Goal: Transaction & Acquisition: Purchase product/service

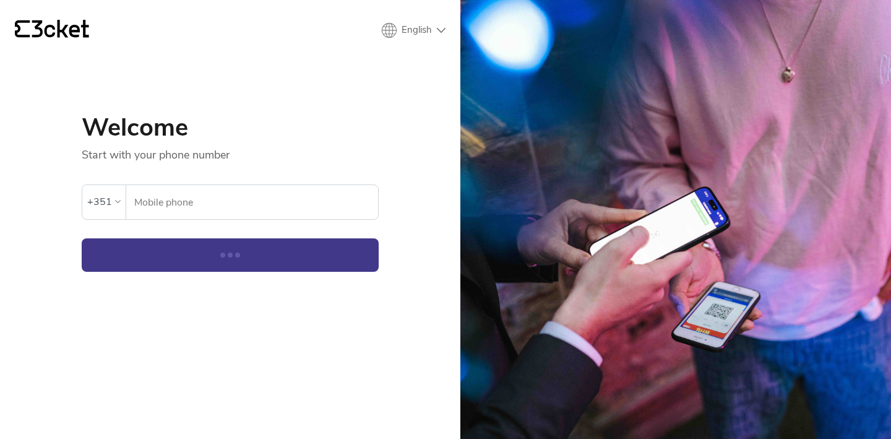
click at [223, 216] on input "Mobile phone" at bounding box center [256, 202] width 245 height 34
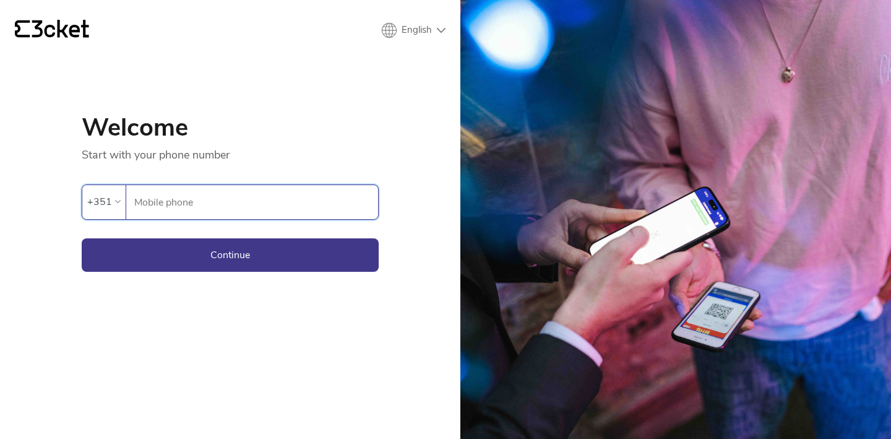
type input "964948293"
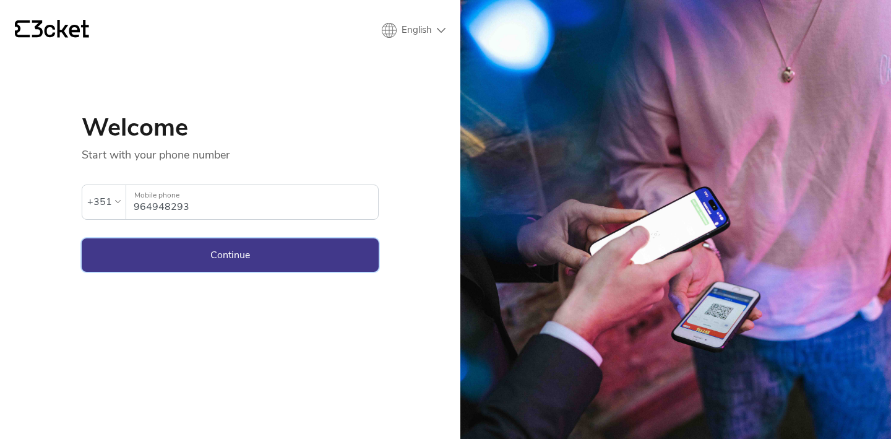
click at [250, 253] on button "Continue" at bounding box center [230, 254] width 297 height 33
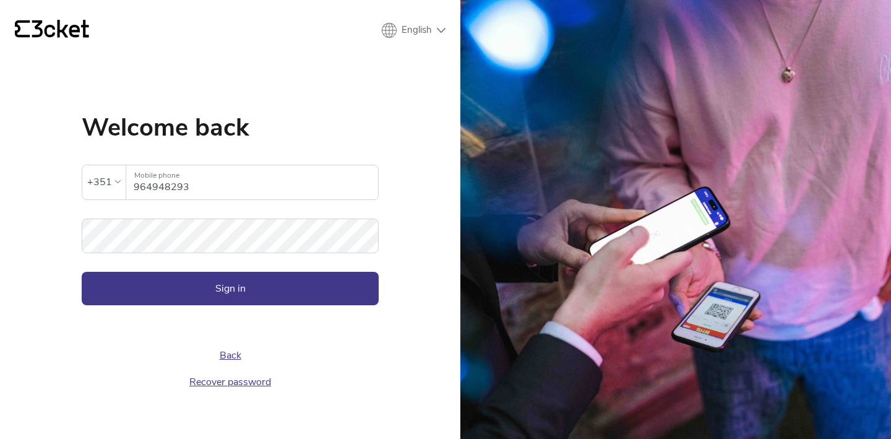
click at [255, 265] on form "The inserted password is invalid +351 964948293 Mobile phone Password Sign in" at bounding box center [230, 223] width 297 height 166
click at [255, 272] on button "Sign in" at bounding box center [230, 288] width 297 height 33
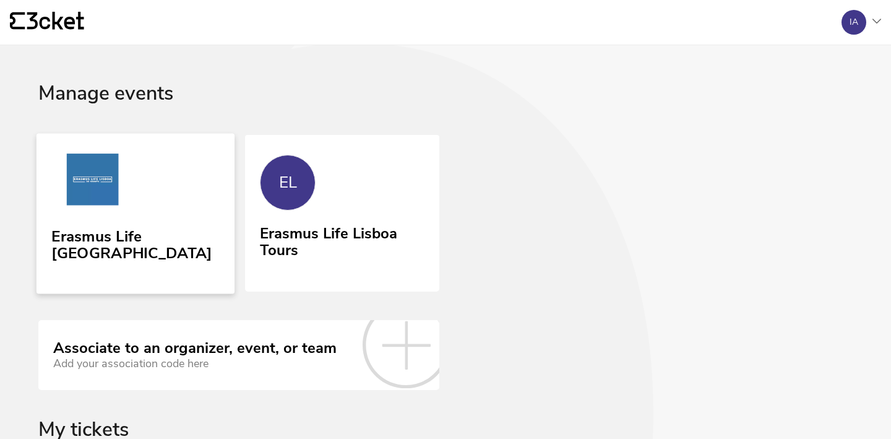
click at [165, 233] on div "Erasmus Life [GEOGRAPHIC_DATA]" at bounding box center [135, 243] width 168 height 40
click at [370, 187] on link "EL Erasmus Life Lisboa Tours" at bounding box center [342, 212] width 198 height 158
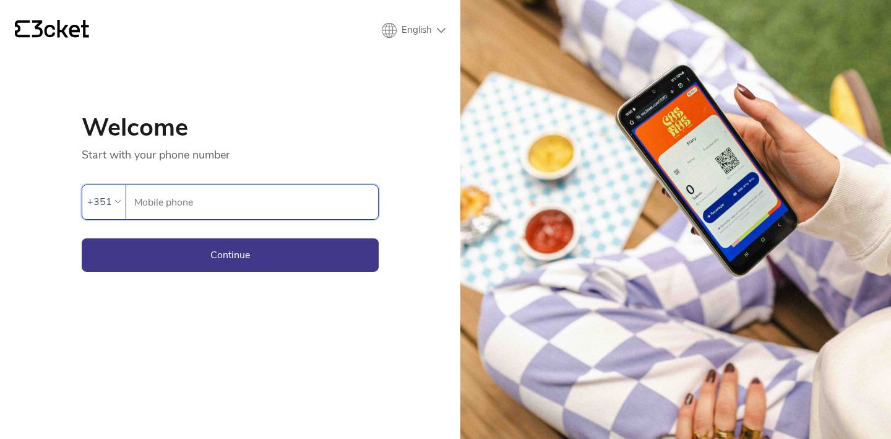
type input "964948293"
click at [279, 256] on button "Continue" at bounding box center [230, 254] width 297 height 33
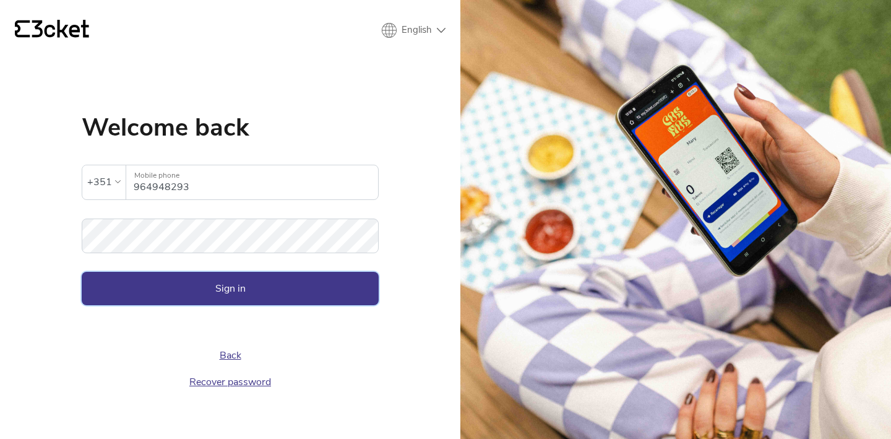
click at [288, 281] on button "Sign in" at bounding box center [230, 288] width 297 height 33
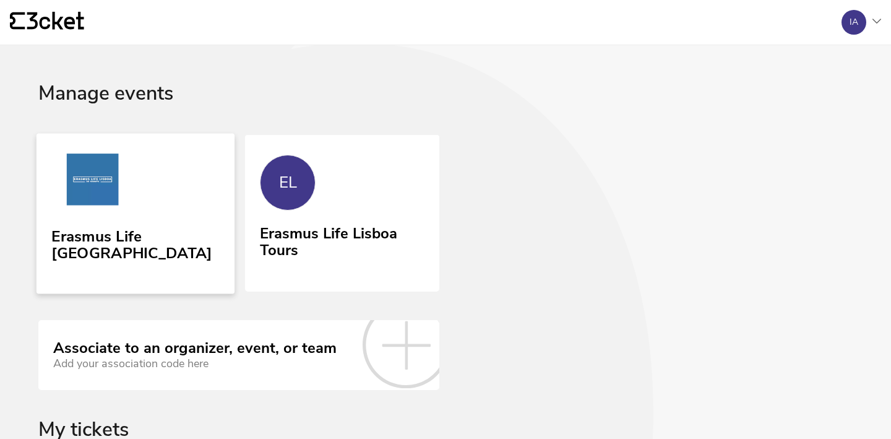
click at [149, 245] on div "Erasmus Life [GEOGRAPHIC_DATA]" at bounding box center [135, 243] width 168 height 40
